Goal: Information Seeking & Learning: Learn about a topic

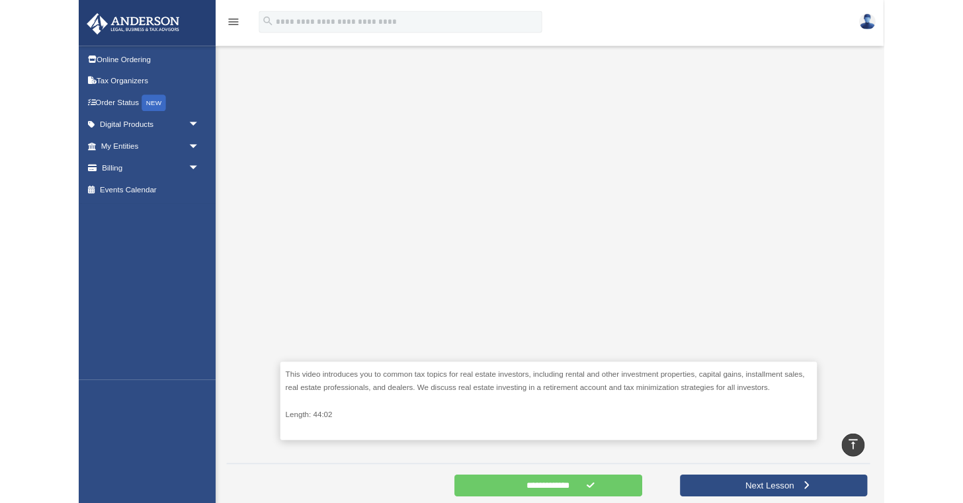
scroll to position [273, 0]
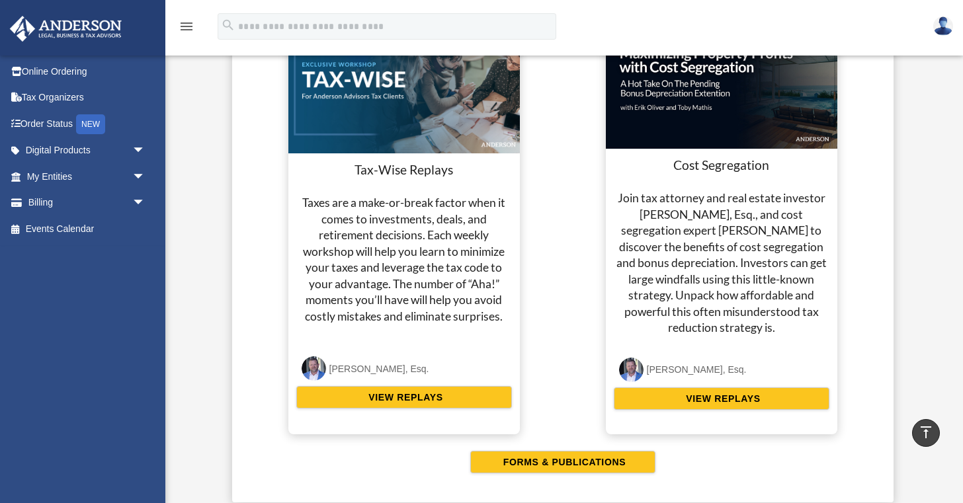
scroll to position [2498, 0]
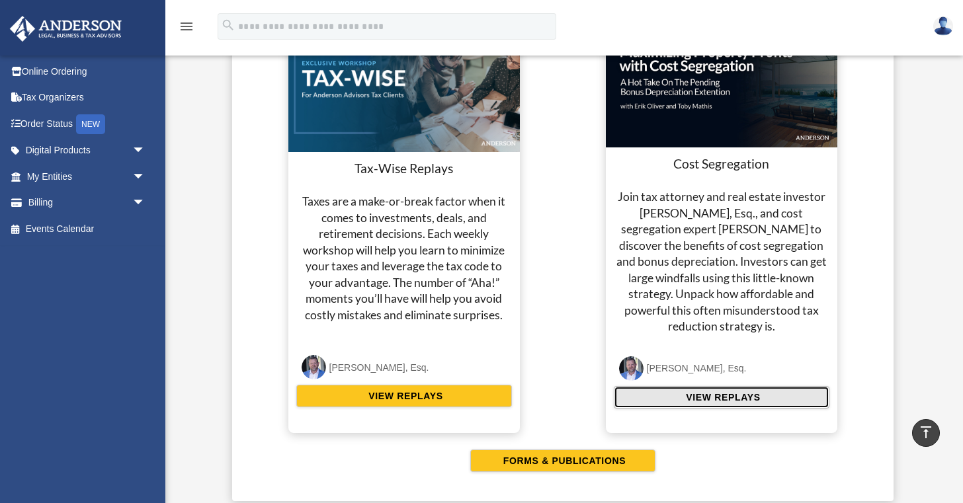
click at [714, 397] on span "VIEW REPLAYS" at bounding box center [721, 397] width 78 height 13
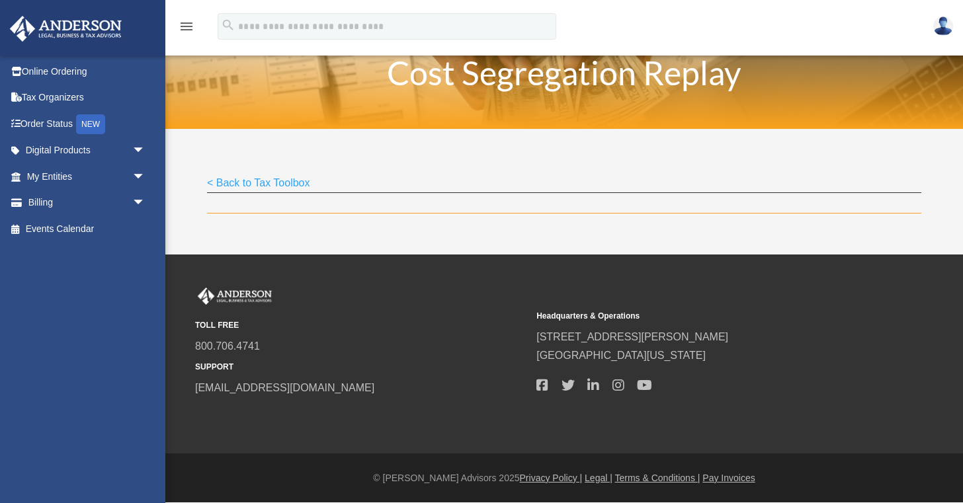
click at [511, 78] on h1 "Cost Segregation Replay" at bounding box center [564, 76] width 638 height 40
click at [290, 181] on link "< Back to Tax Toolbox" at bounding box center [258, 186] width 103 height 18
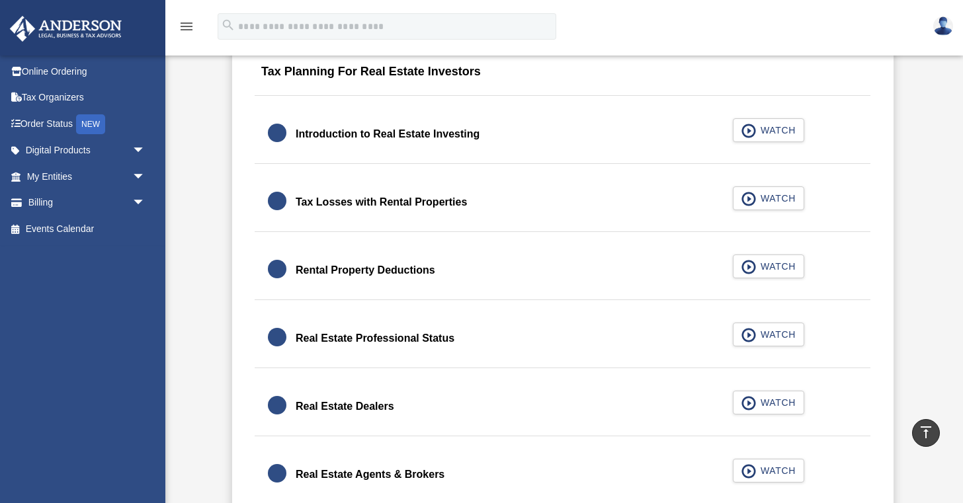
scroll to position [845, 0]
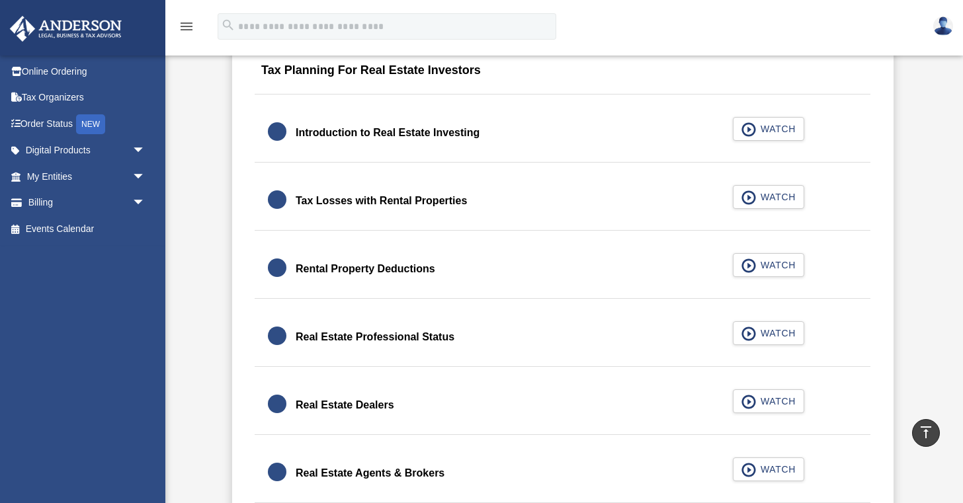
click at [450, 200] on div "Tax Losses with Rental Properties" at bounding box center [381, 201] width 171 height 19
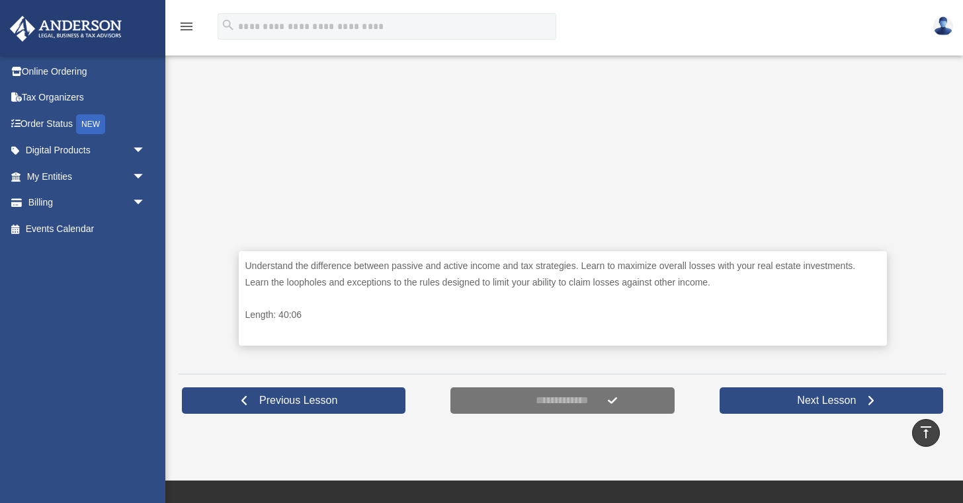
scroll to position [452, 0]
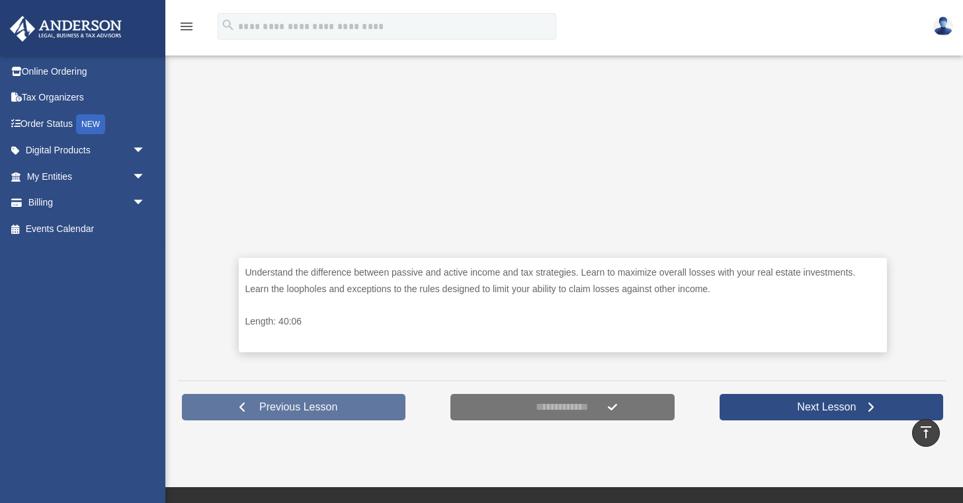
click at [292, 410] on span "Previous Lesson" at bounding box center [298, 407] width 99 height 13
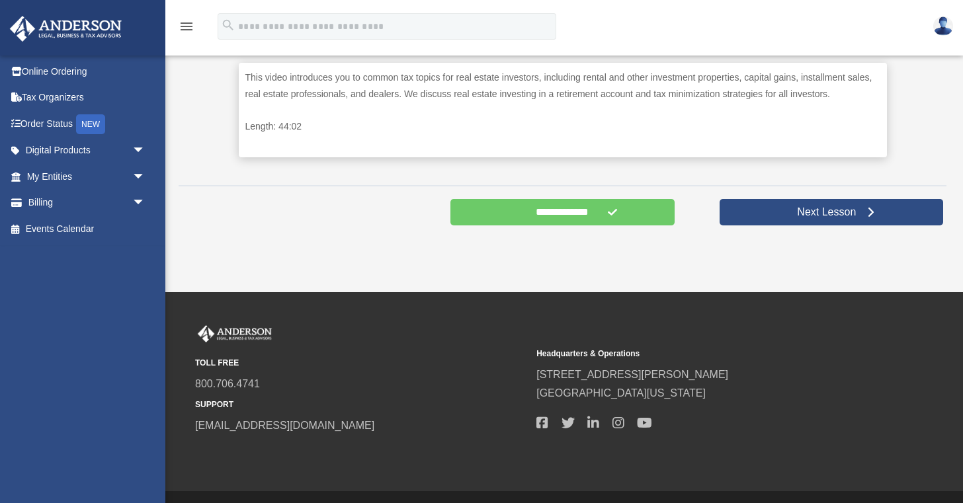
scroll to position [626, 0]
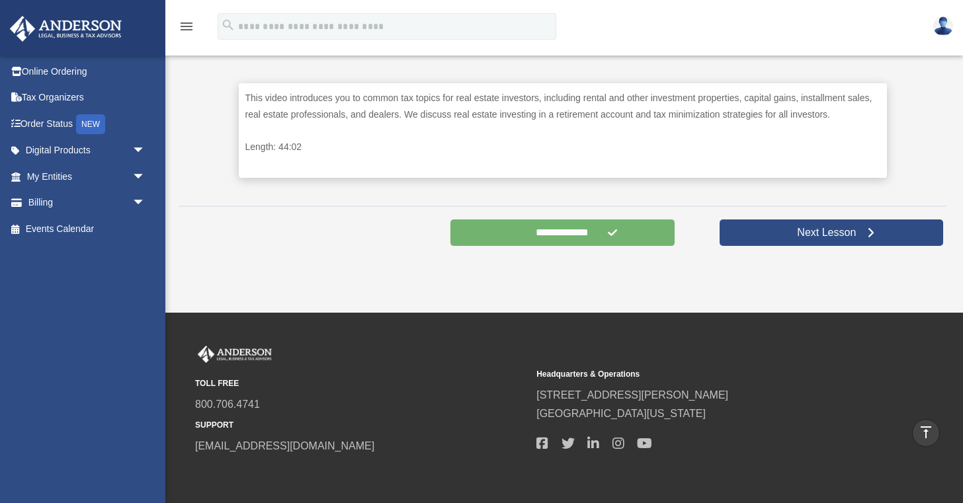
click at [559, 233] on input "**********" at bounding box center [561, 233] width 223 height 26
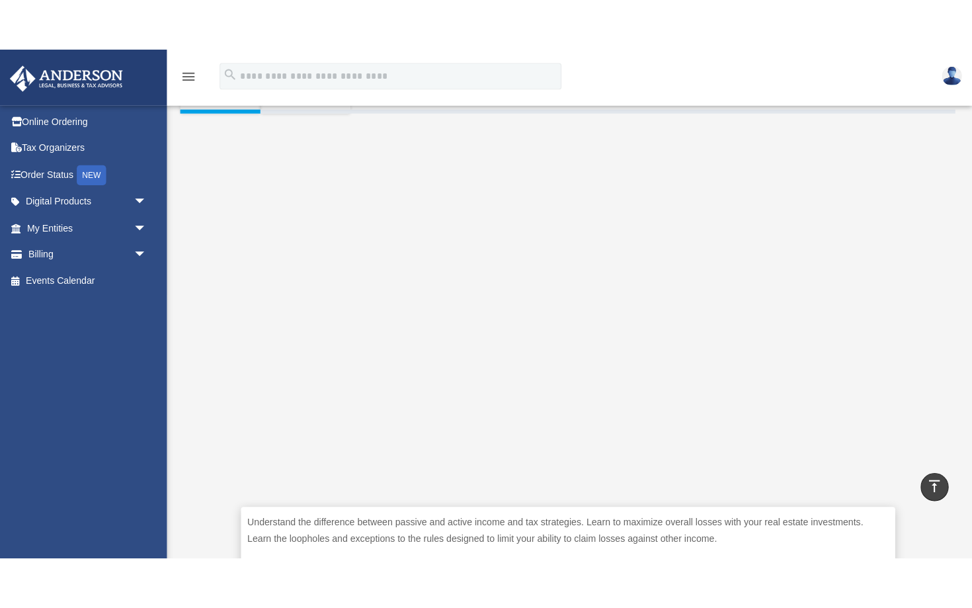
scroll to position [257, 0]
